Goal: Navigation & Orientation: Find specific page/section

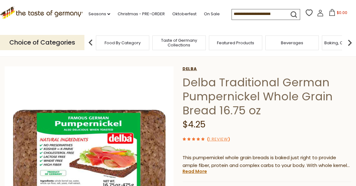
scroll to position [23, 0]
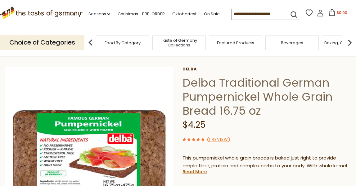
click at [130, 42] on span "Food By Category" at bounding box center [123, 42] width 36 height 5
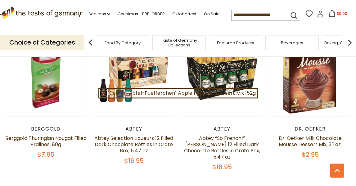
scroll to position [383, 0]
click at [349, 43] on img at bounding box center [350, 42] width 12 height 12
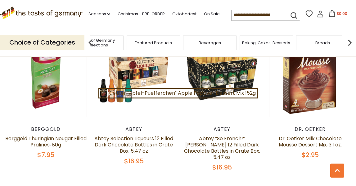
click at [324, 42] on span "Breads" at bounding box center [323, 42] width 15 height 5
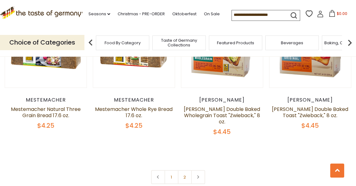
scroll to position [1377, 0]
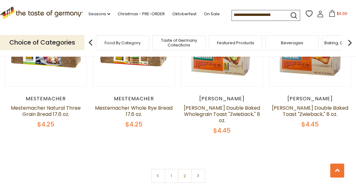
click at [349, 42] on img at bounding box center [350, 42] width 12 height 12
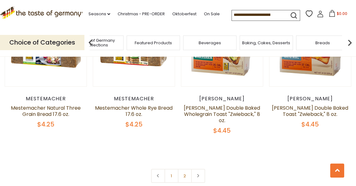
click at [349, 42] on img at bounding box center [350, 42] width 12 height 12
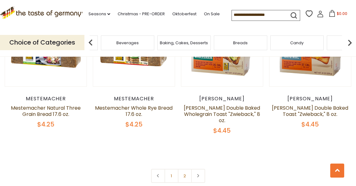
click at [349, 42] on img at bounding box center [350, 42] width 12 height 12
click at [278, 44] on span "Cereal" at bounding box center [271, 42] width 14 height 5
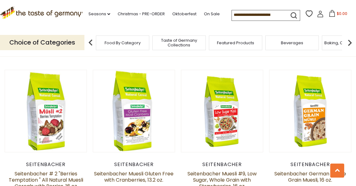
scroll to position [592, 0]
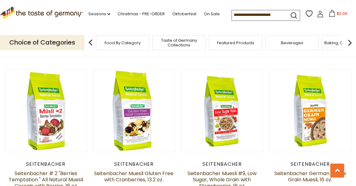
click at [348, 44] on img at bounding box center [350, 42] width 12 height 12
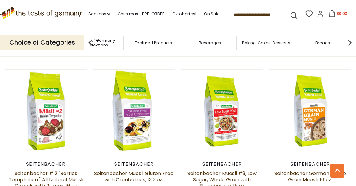
click at [348, 44] on img at bounding box center [350, 42] width 12 height 12
click at [331, 41] on span "Cookies" at bounding box center [328, 42] width 17 height 5
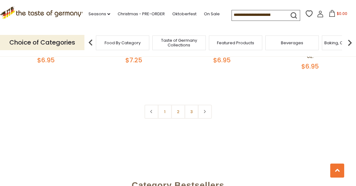
scroll to position [1449, 0]
